Goal: Task Accomplishment & Management: Use online tool/utility

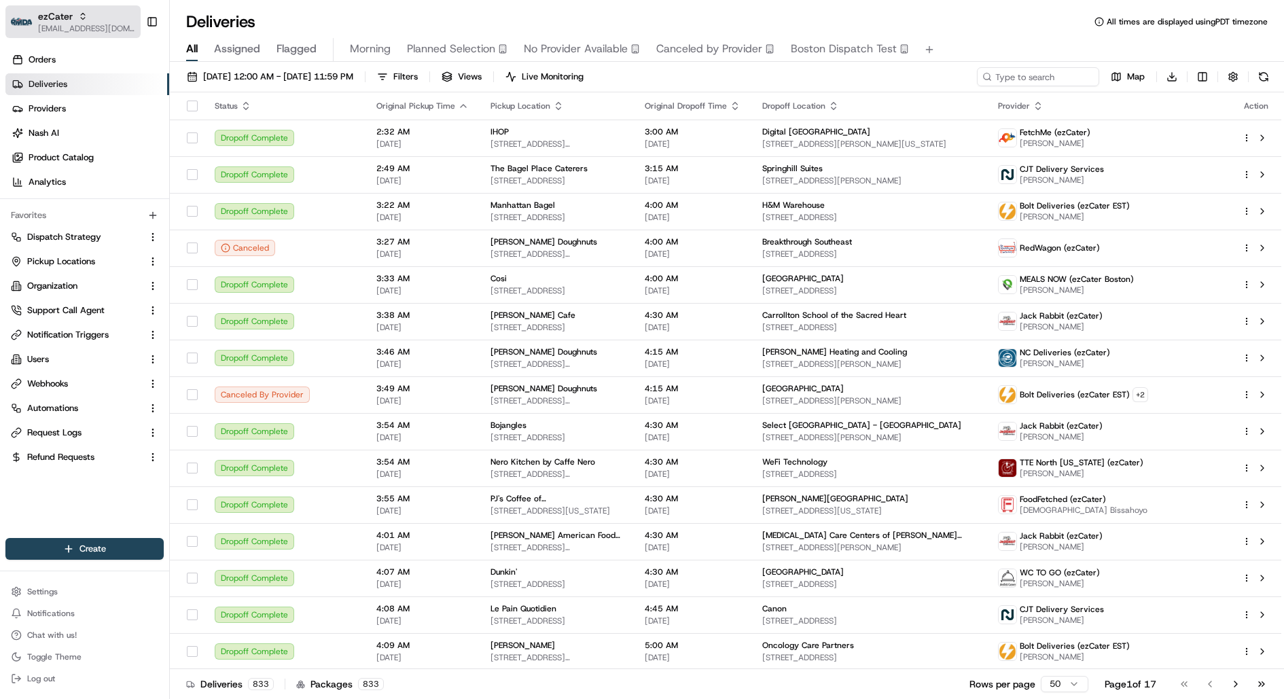
click at [71, 15] on span "ezCater" at bounding box center [55, 17] width 35 height 14
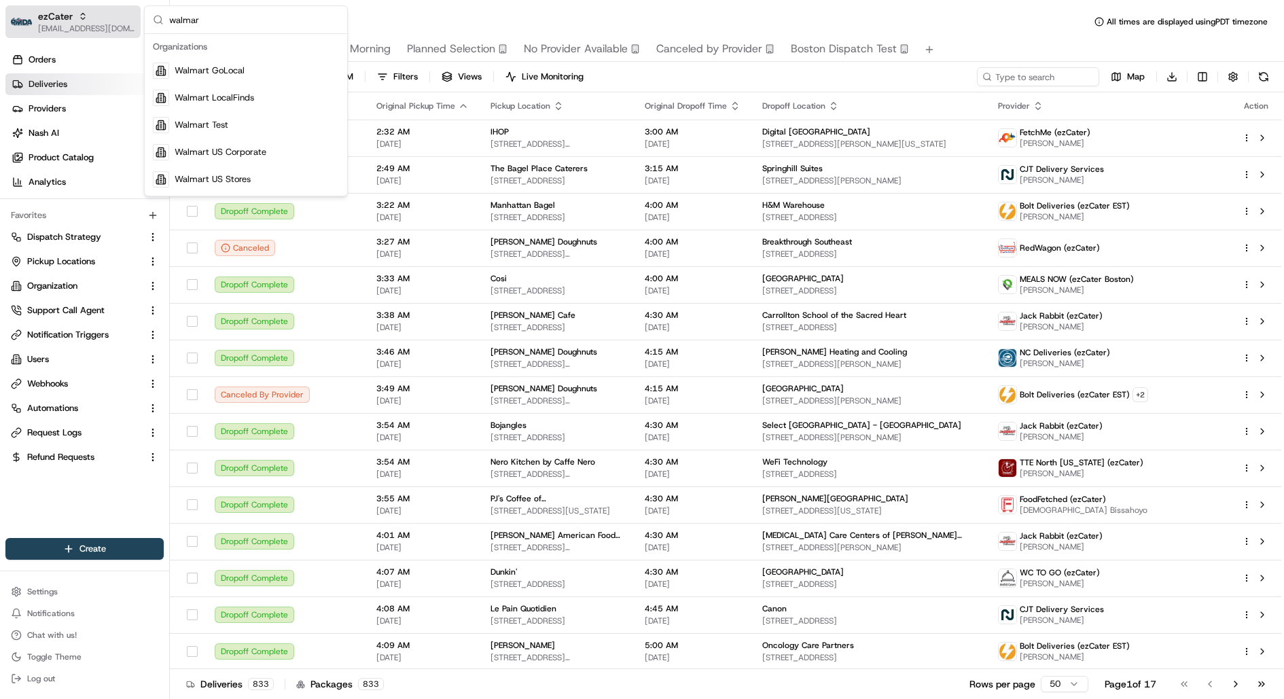
type input "walmart"
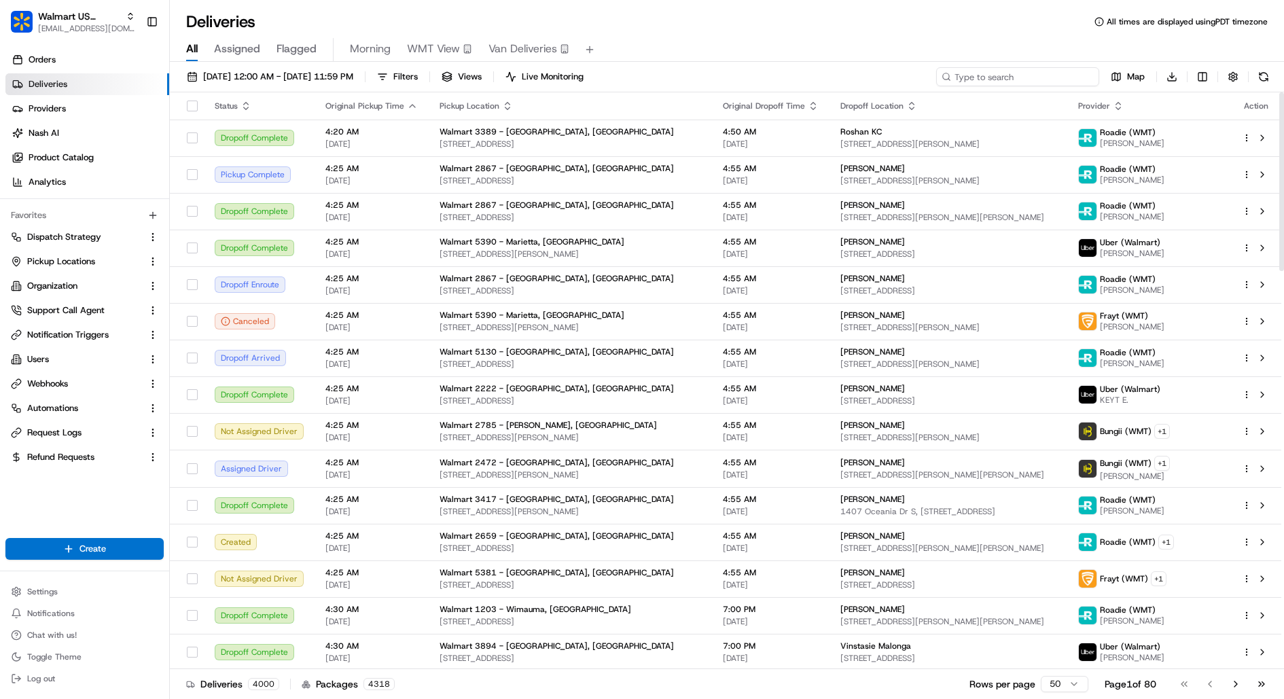
click at [1023, 73] on input at bounding box center [1017, 76] width 163 height 19
click at [341, 82] on span "08/18/2025 12:00 AM - 08/18/2025 11:59 PM" at bounding box center [278, 77] width 150 height 12
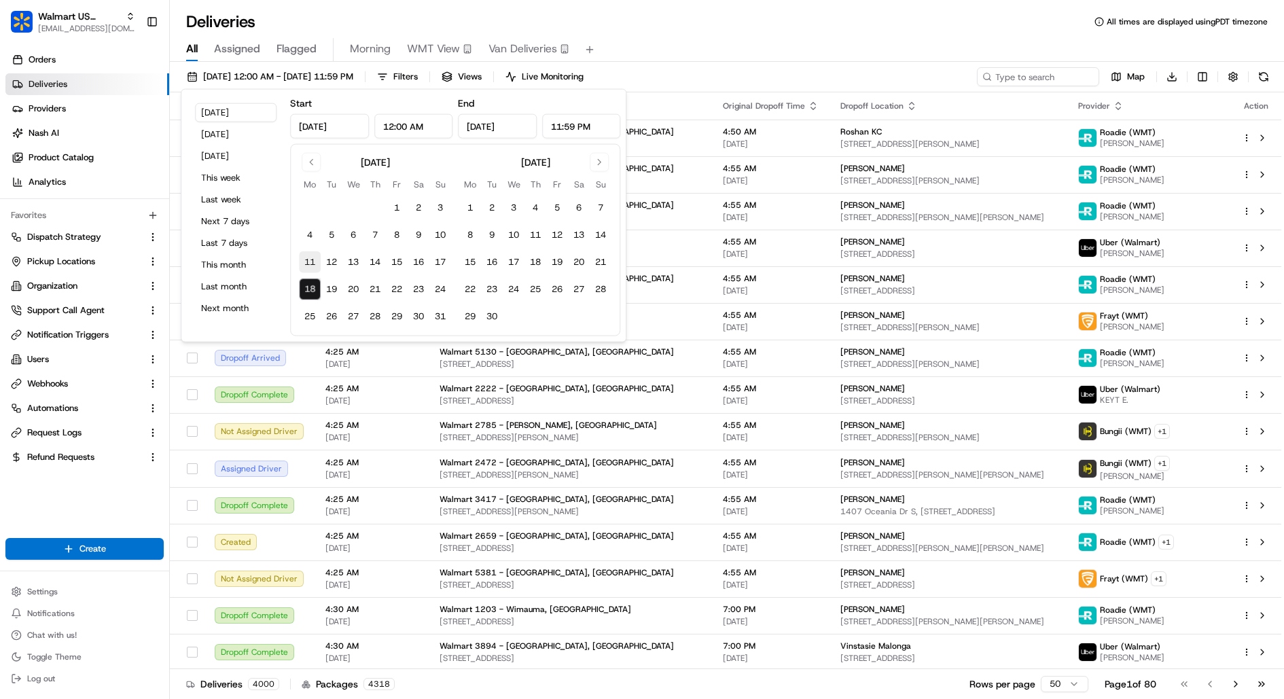
click at [304, 266] on button "11" at bounding box center [310, 262] width 22 height 22
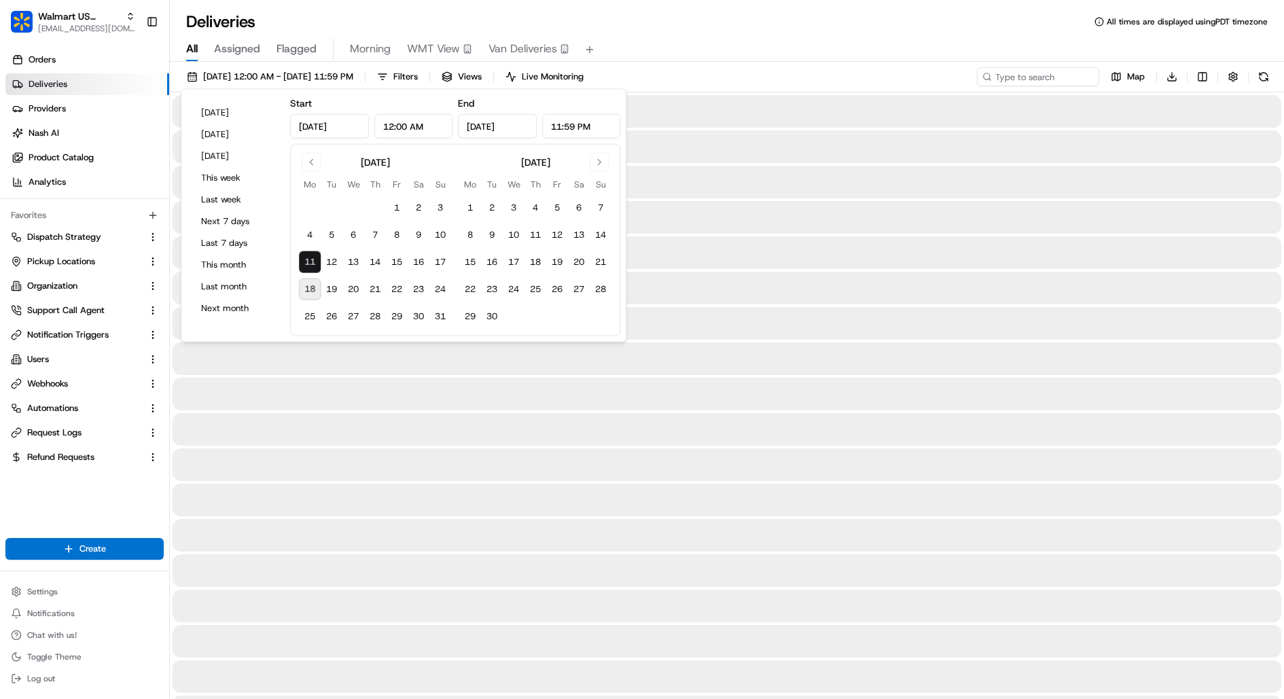
type input "Aug 11, 2025"
click at [326, 285] on button "19" at bounding box center [332, 290] width 22 height 22
type input "Aug 19, 2025"
click at [1041, 75] on input at bounding box center [1017, 76] width 163 height 19
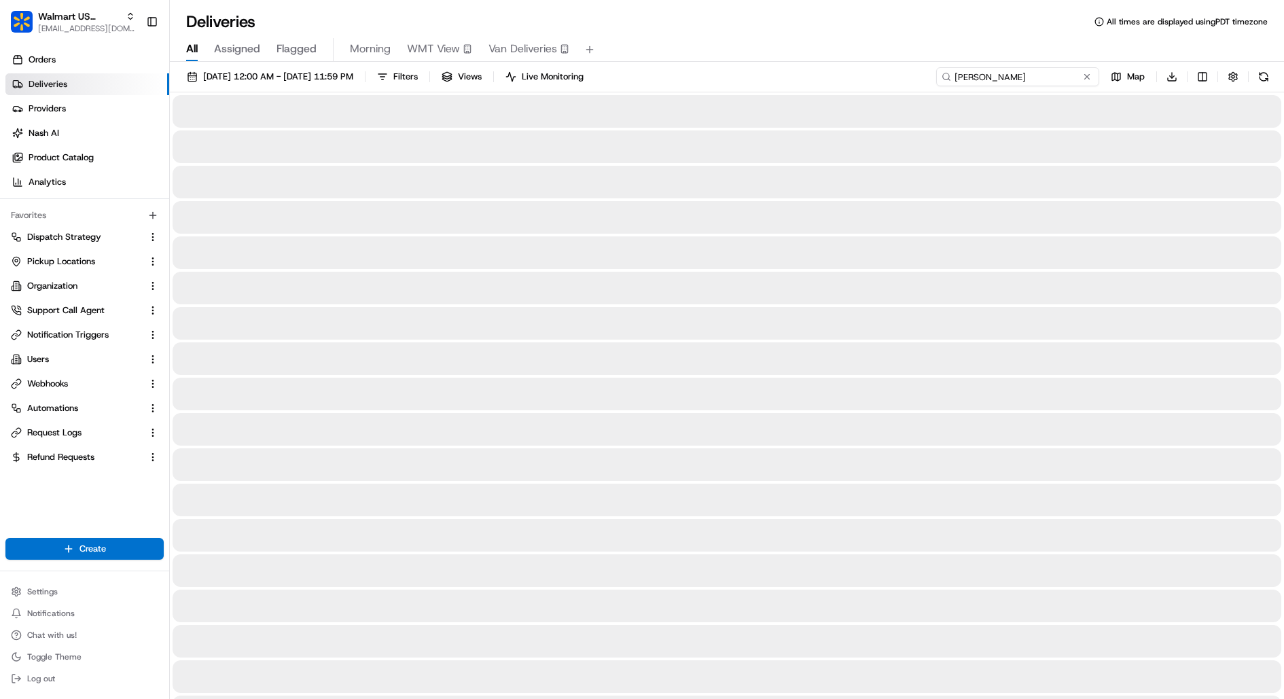
type input "John furner"
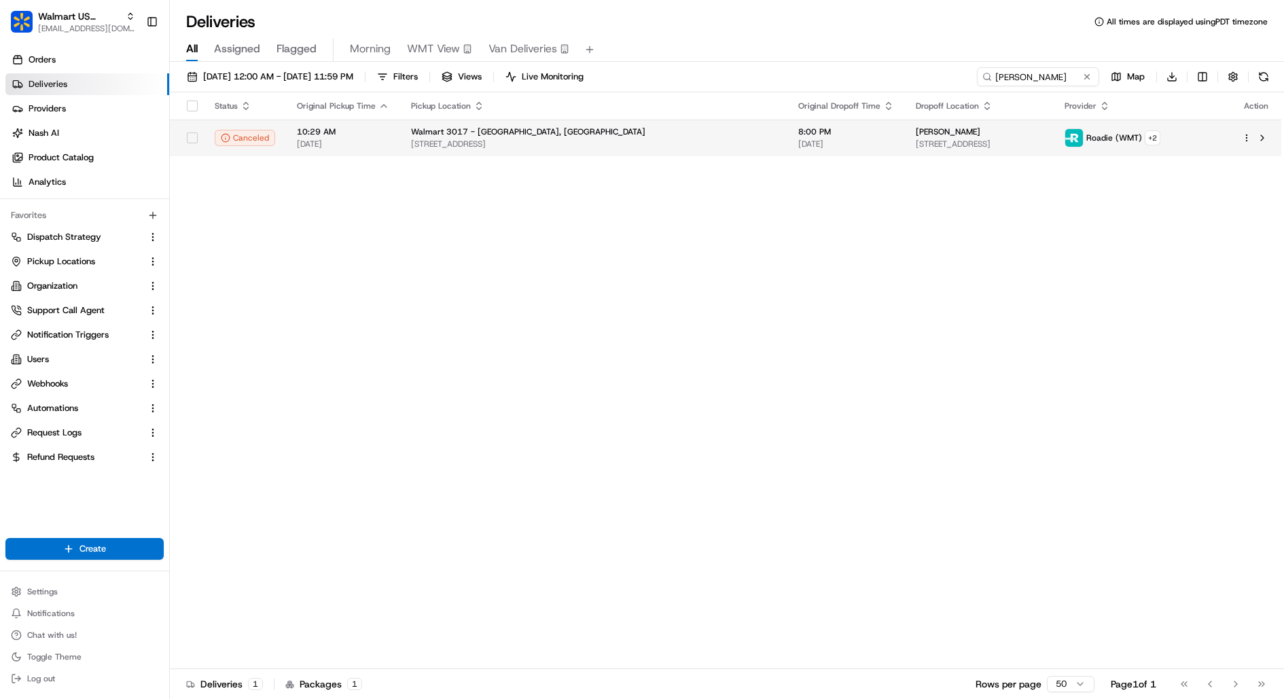
drag, startPoint x: 964, startPoint y: 143, endPoint x: 791, endPoint y: 144, distance: 173.2
click at [905, 143] on td "John Furner 5478 Pinewood Rd, Franklin, TN 37064, US" at bounding box center [979, 138] width 149 height 37
copy span "[STREET_ADDRESS]"
click at [418, 76] on span "Filters" at bounding box center [405, 77] width 24 height 12
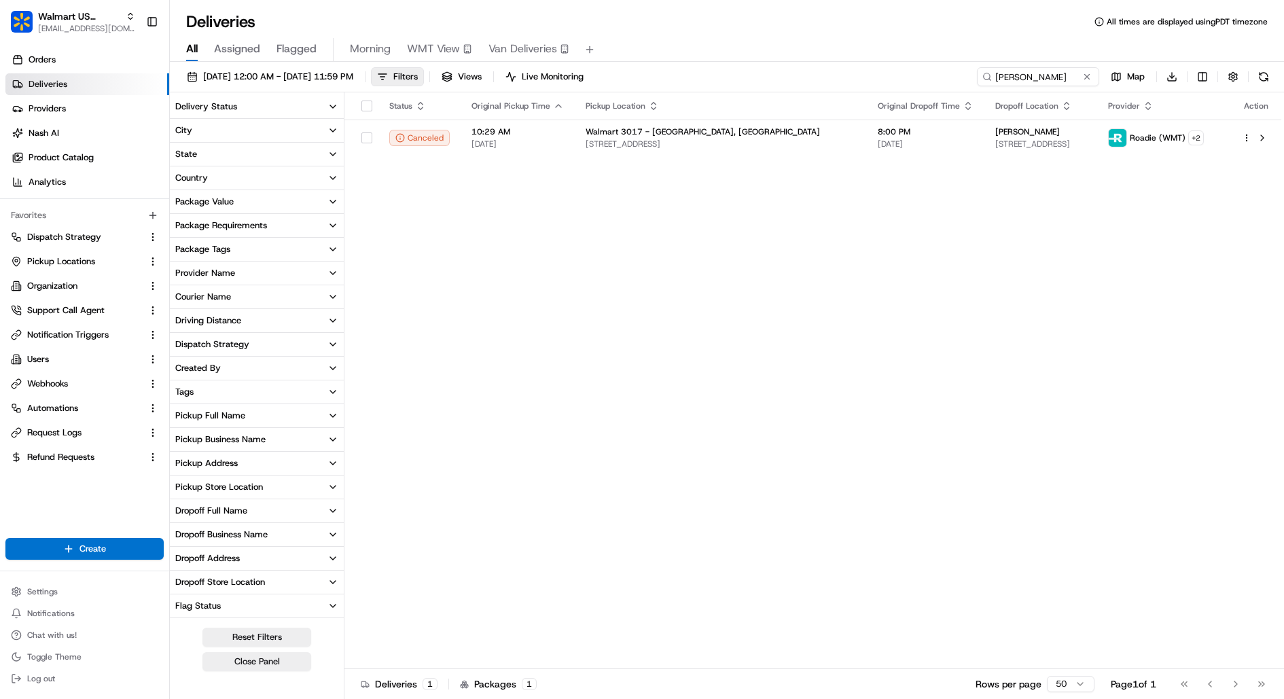
scroll to position [89, 0]
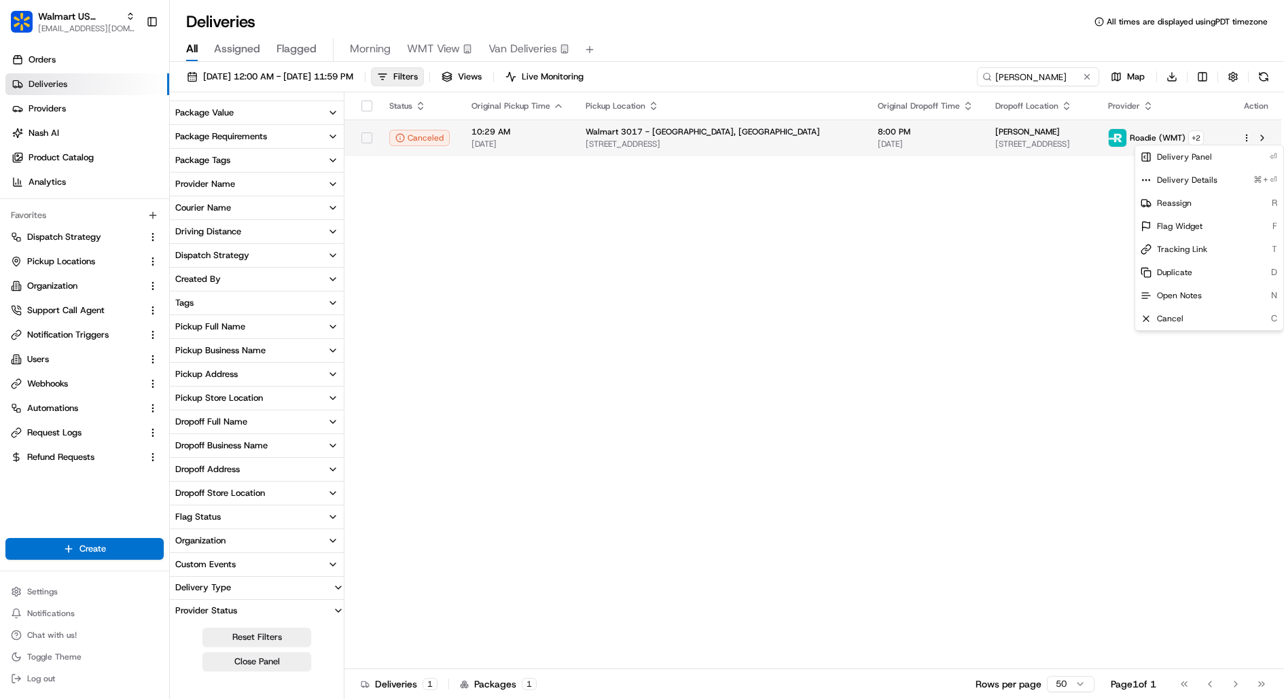
click at [1244, 139] on html "Walmart US Stores kareem@usenash.com Toggle Sidebar Orders Deliveries Providers…" at bounding box center [642, 349] width 1284 height 699
click at [1216, 183] on div "Delivery Details ⌘+⏎" at bounding box center [1209, 179] width 148 height 23
click at [217, 433] on html "Walmart US Stores kareem@usenash.com Toggle Sidebar Orders Deliveries Providers…" at bounding box center [642, 349] width 1284 height 699
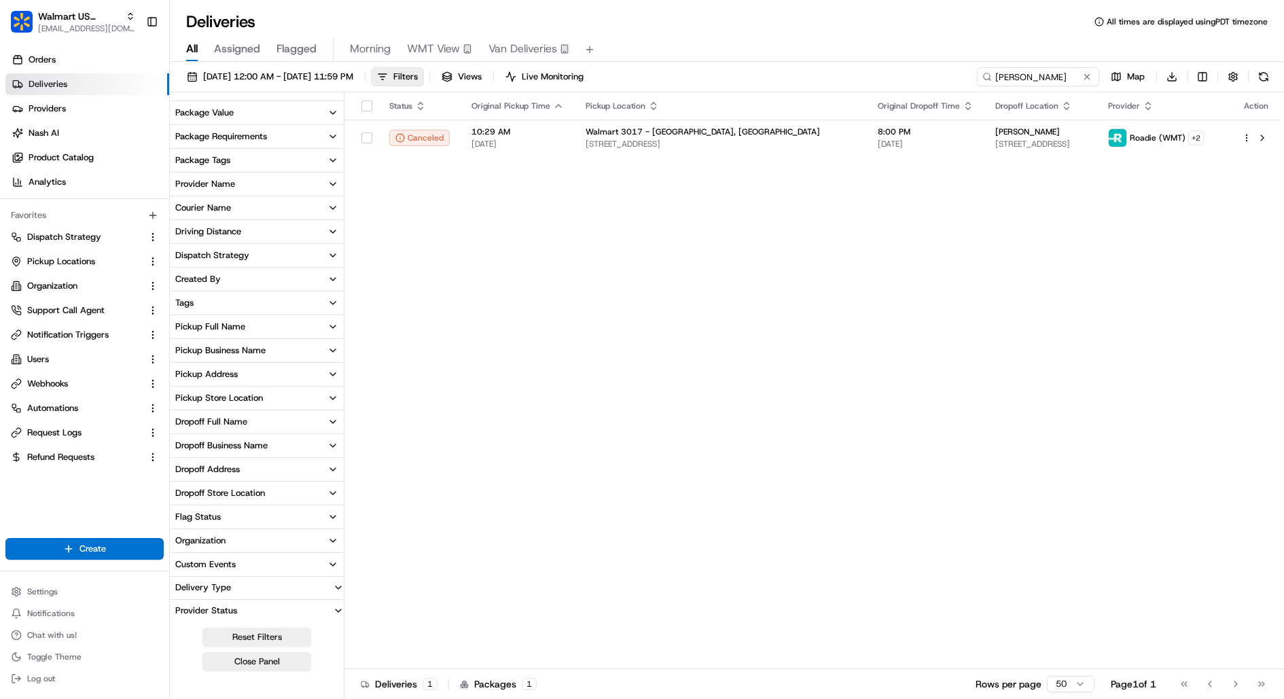
click at [241, 470] on button "Dropoff Address" at bounding box center [257, 469] width 174 height 23
click at [241, 493] on input at bounding box center [265, 495] width 152 height 22
paste input "[STREET_ADDRESS]"
type input "[STREET_ADDRESS]"
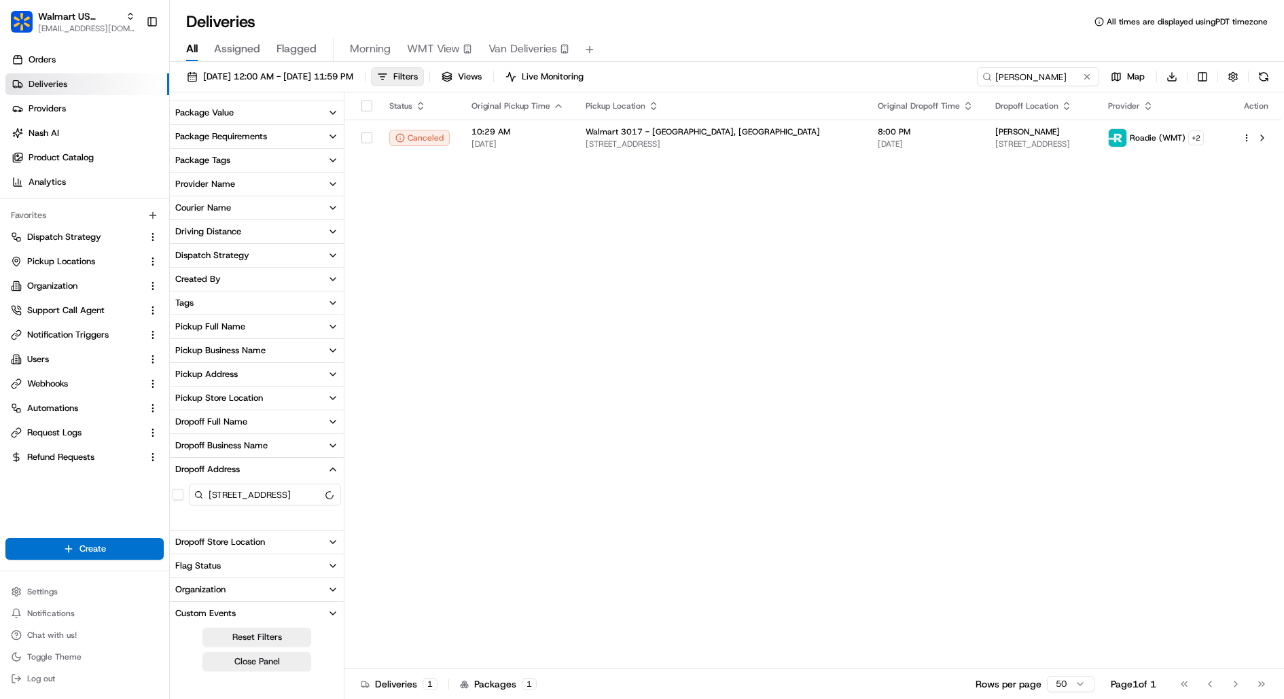
scroll to position [0, 0]
